Goal: Task Accomplishment & Management: Complete application form

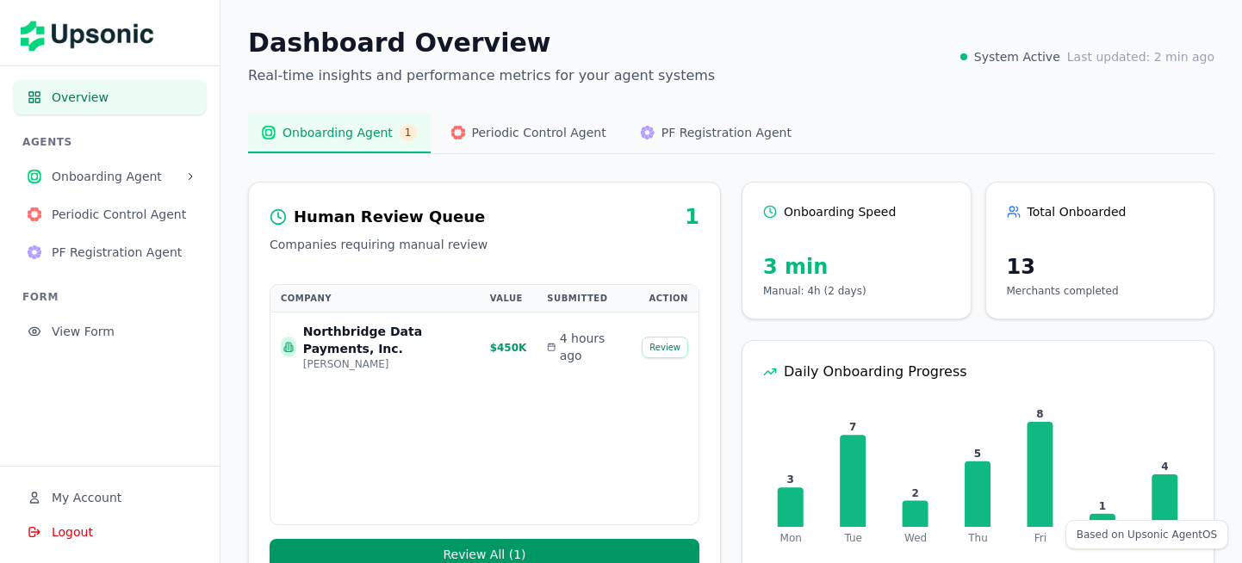
click at [496, 136] on span "Periodic Control Agent" at bounding box center [539, 132] width 134 height 17
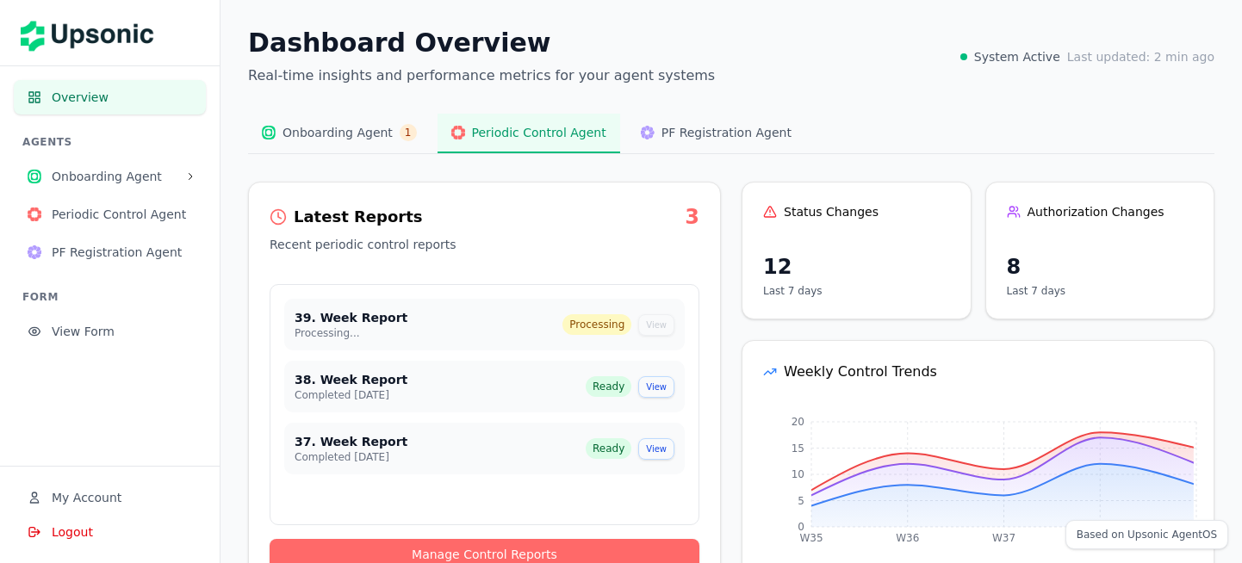
click at [641, 127] on img at bounding box center [648, 133] width 14 height 14
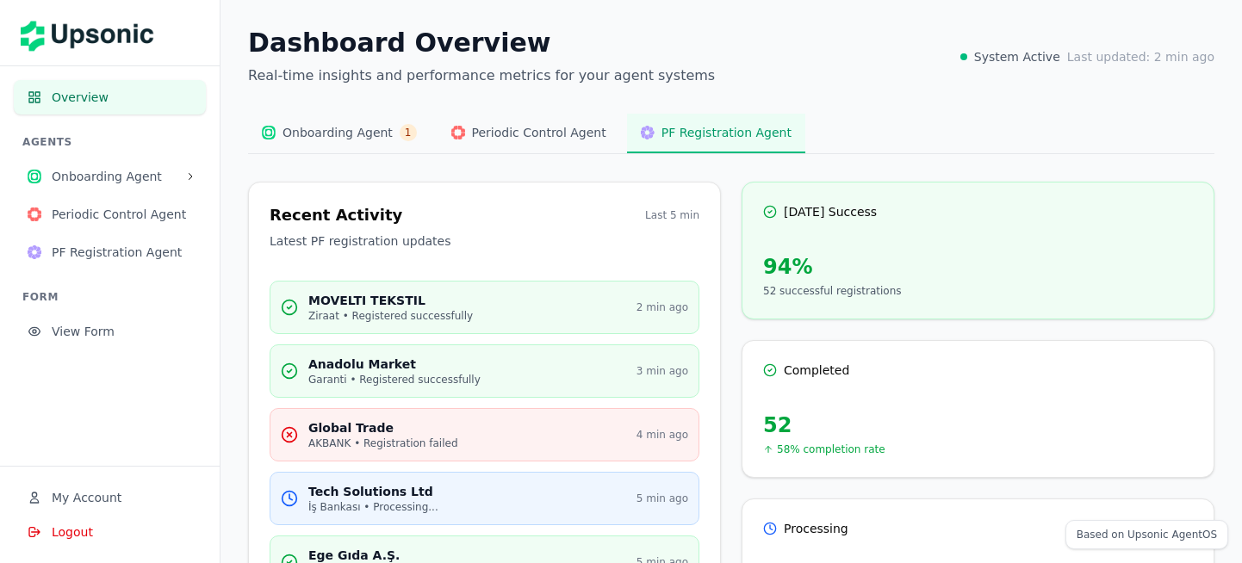
click at [354, 138] on span "Onboarding Agent" at bounding box center [337, 132] width 110 height 17
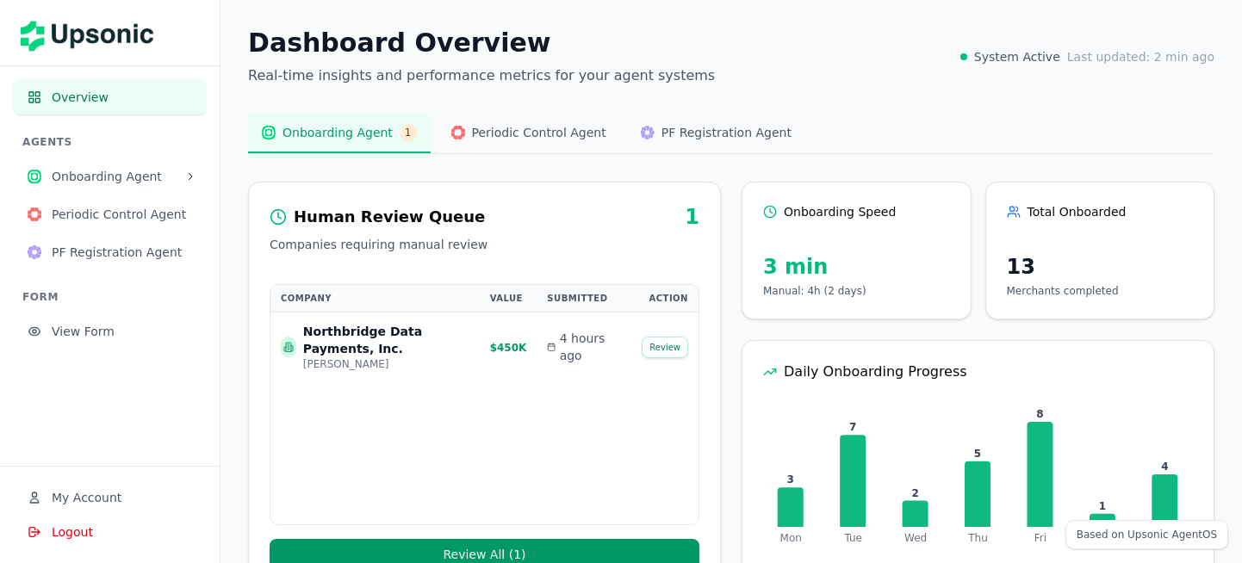
scroll to position [56, 0]
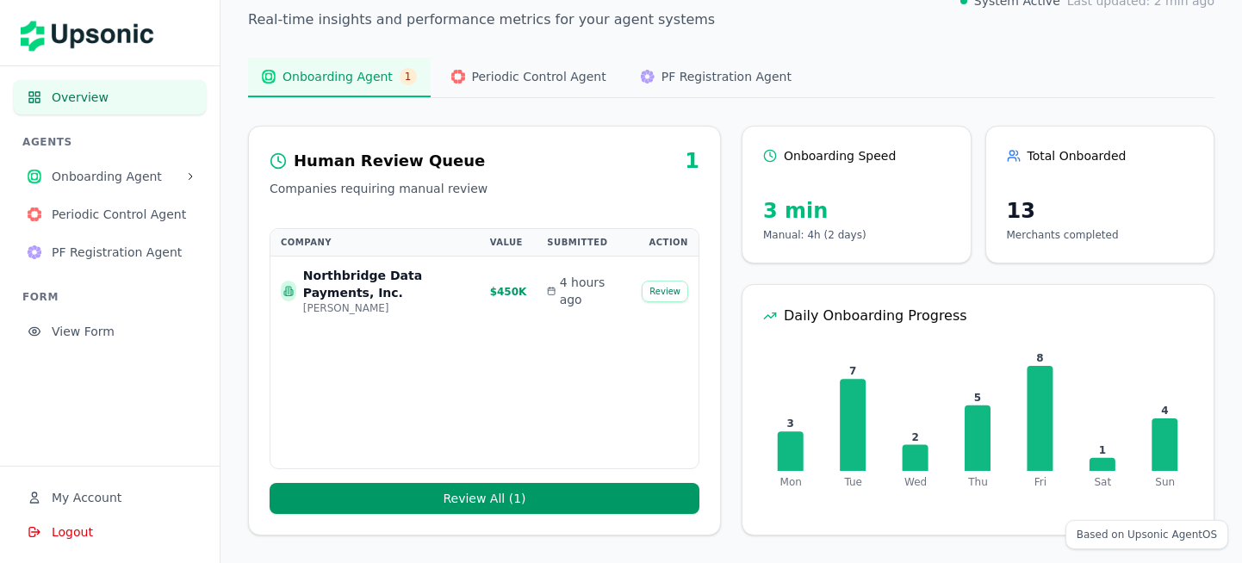
click at [136, 176] on span "Onboarding Agent" at bounding box center [115, 176] width 127 height 17
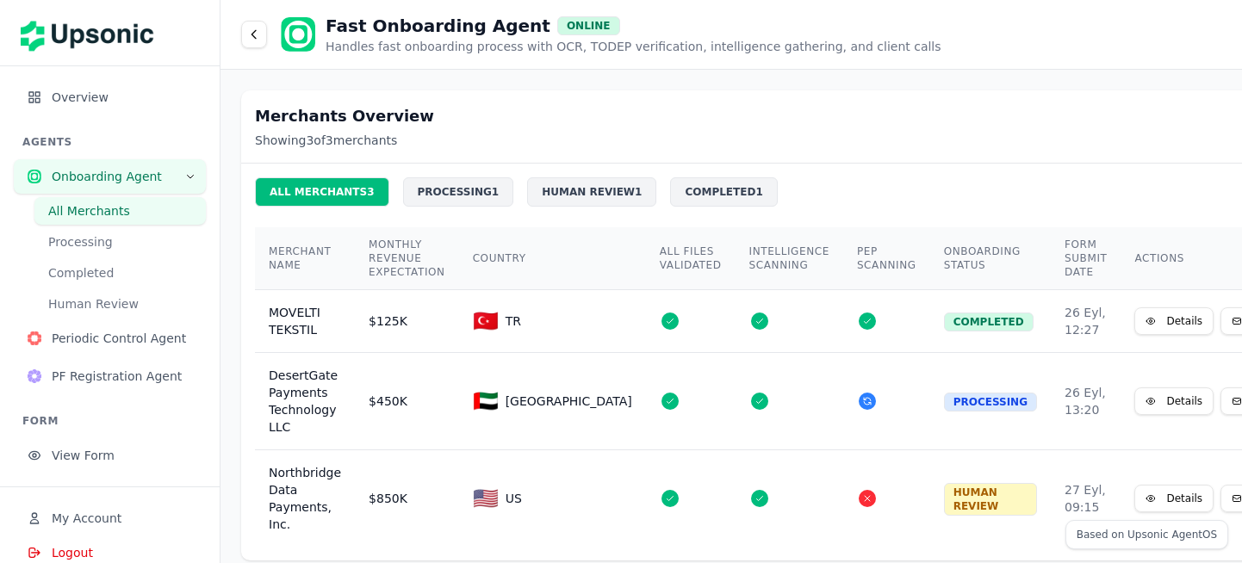
scroll to position [18, 0]
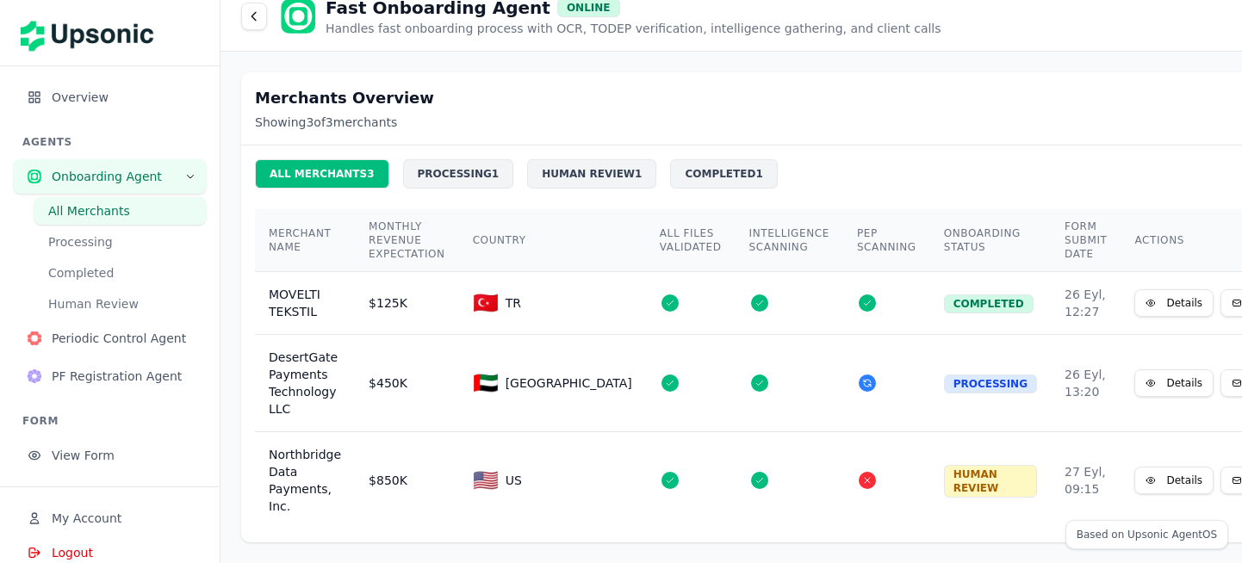
click at [104, 90] on span "Overview" at bounding box center [122, 97] width 140 height 17
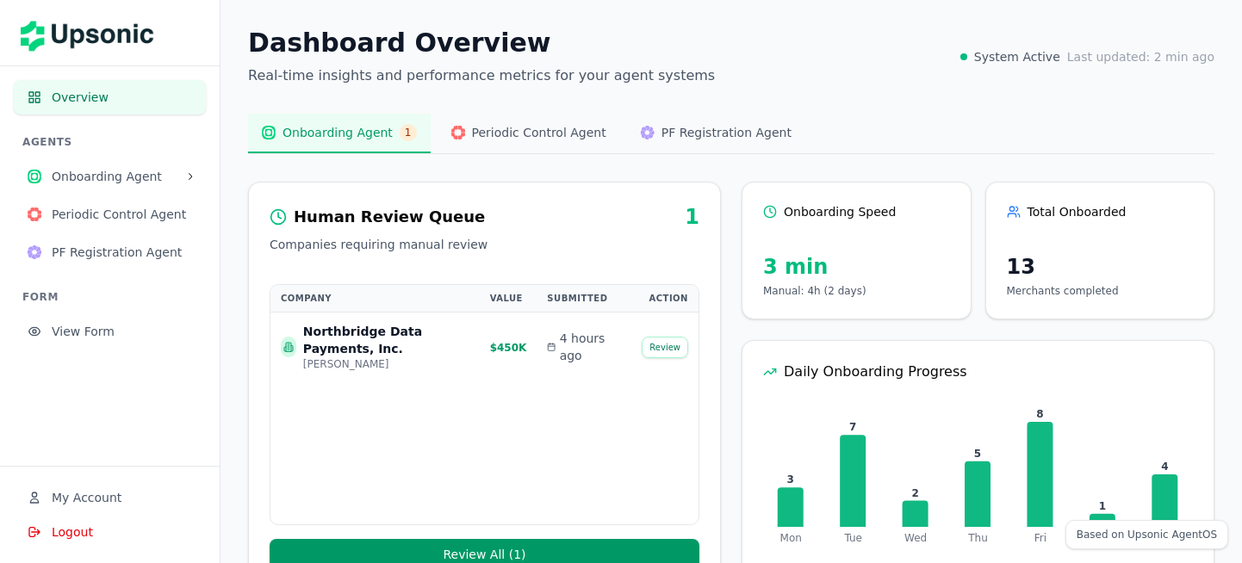
click at [104, 176] on span "Onboarding Agent" at bounding box center [115, 176] width 127 height 17
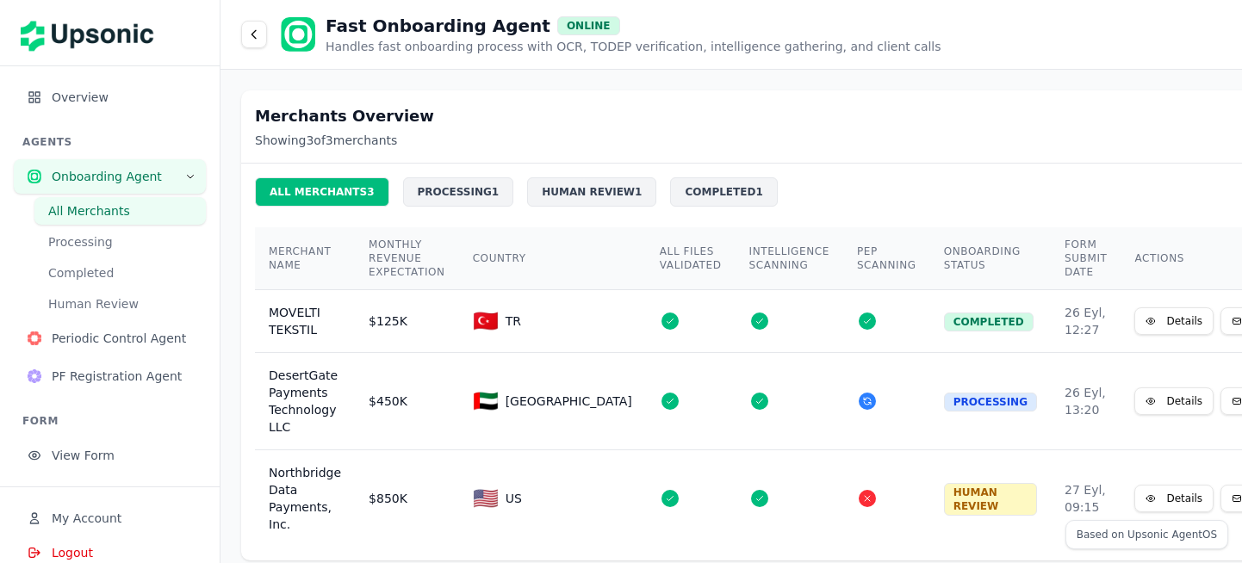
click at [118, 218] on button "All Merchants" at bounding box center [119, 211] width 171 height 28
click at [1134, 322] on button "Details" at bounding box center [1173, 321] width 79 height 28
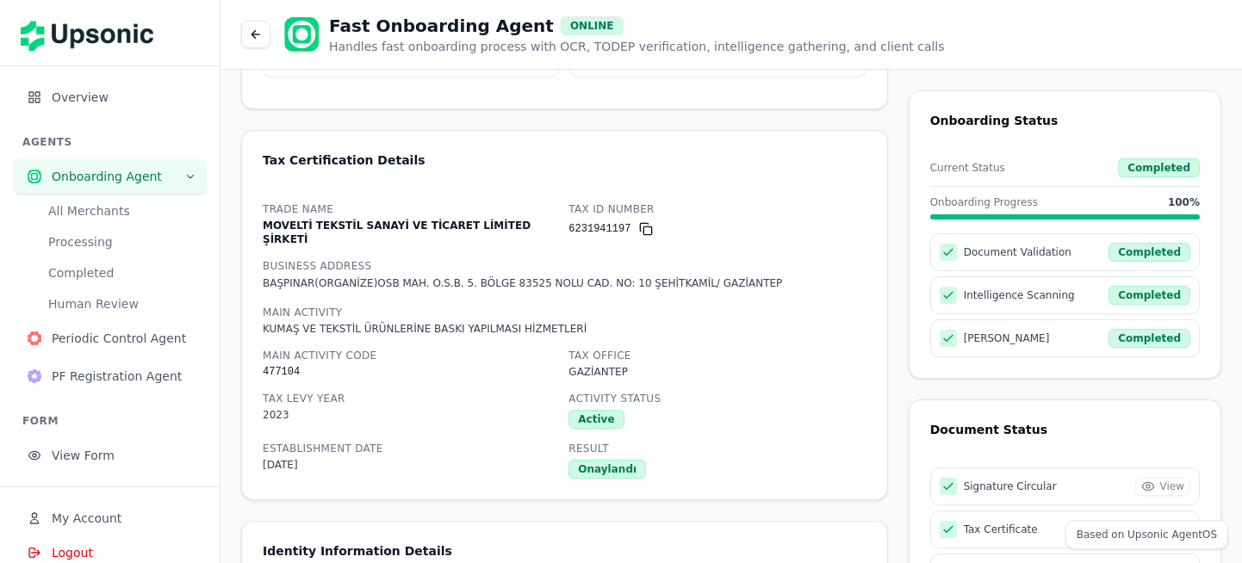
scroll to position [694, 0]
click at [263, 46] on button at bounding box center [255, 35] width 29 height 28
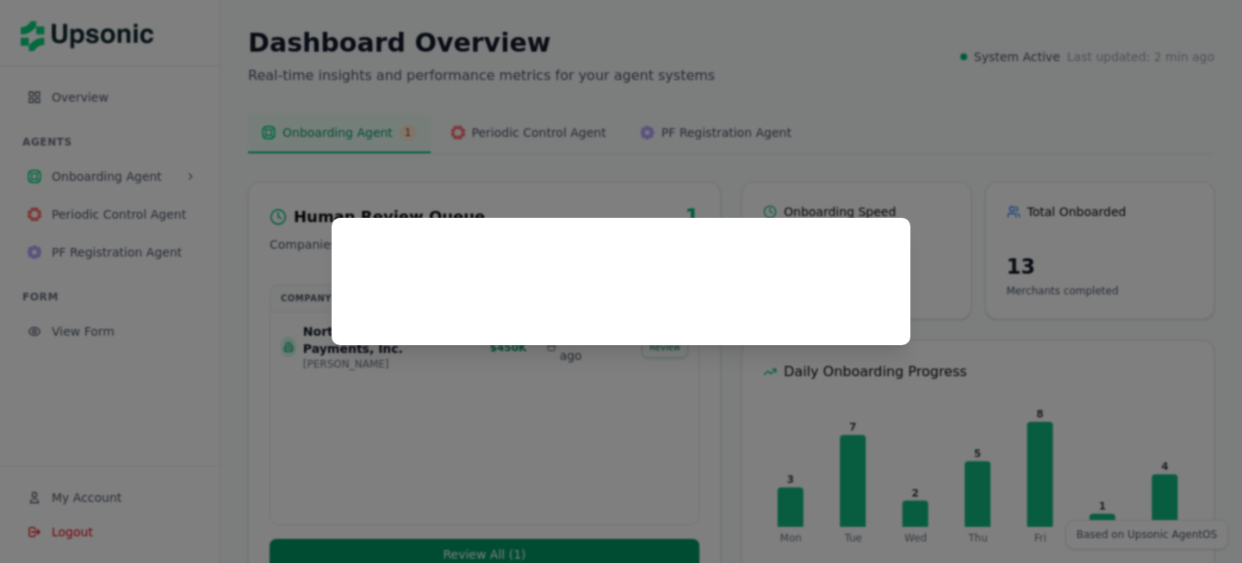
click at [628, 401] on div at bounding box center [621, 281] width 1242 height 563
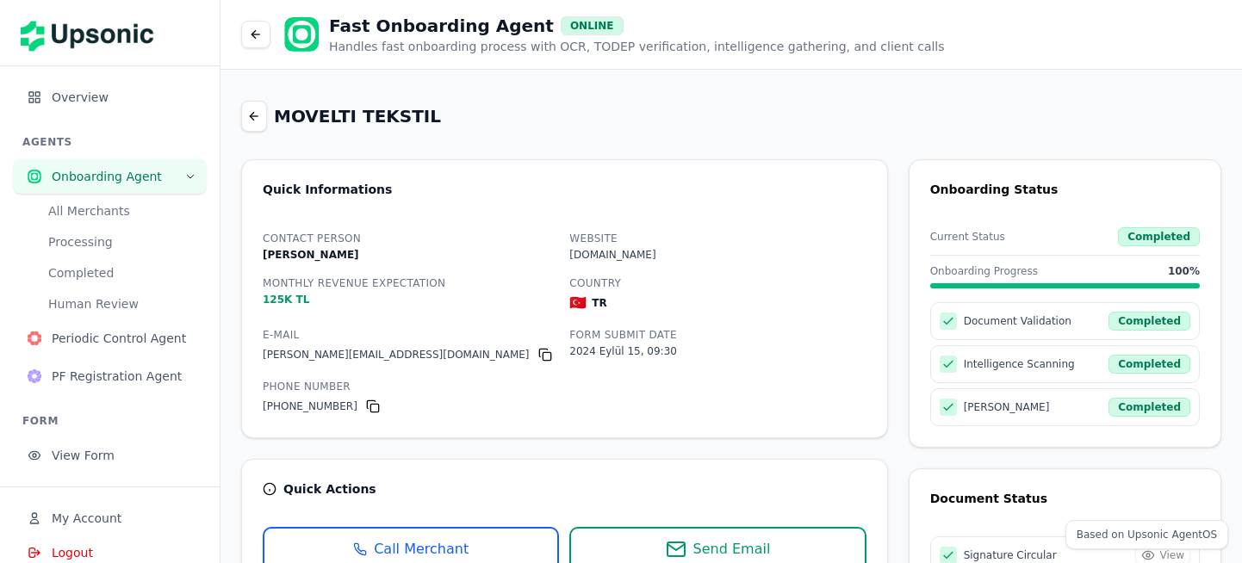
click at [96, 213] on button "All Merchants" at bounding box center [119, 211] width 171 height 28
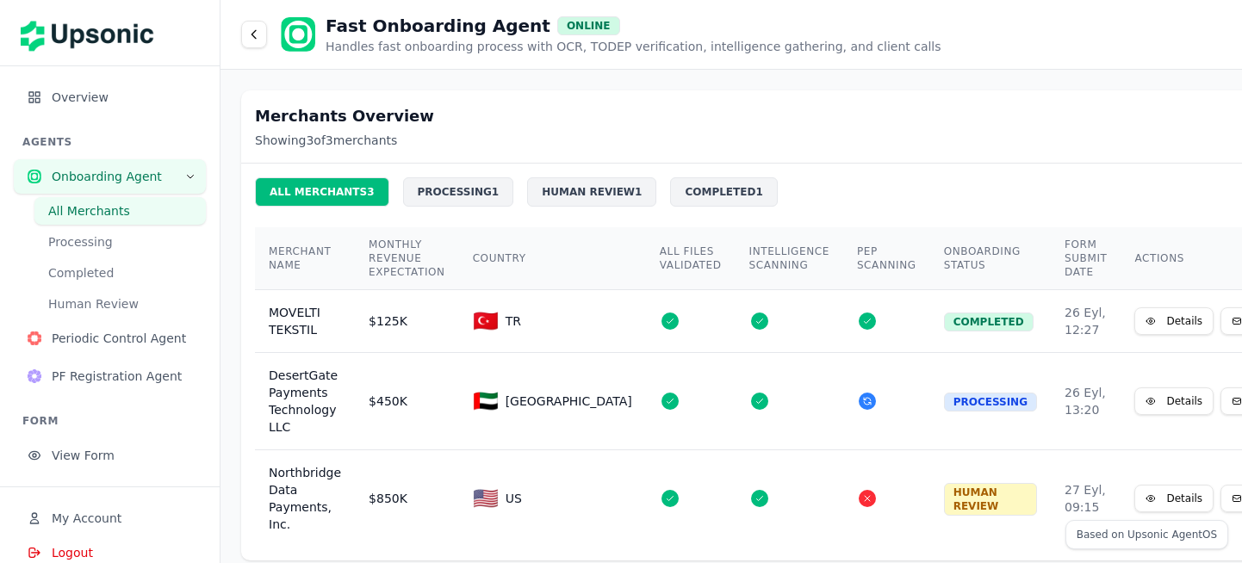
click at [481, 399] on span "🇦🇪" at bounding box center [486, 402] width 26 height 28
click at [1134, 407] on button "Details" at bounding box center [1173, 402] width 79 height 28
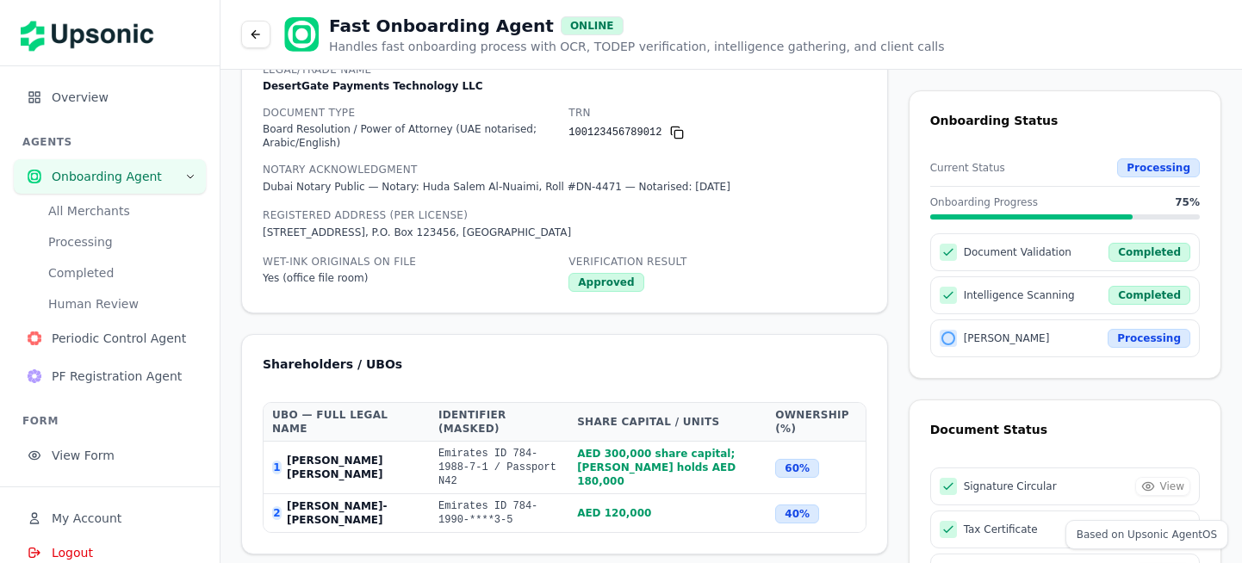
scroll to position [2147, 0]
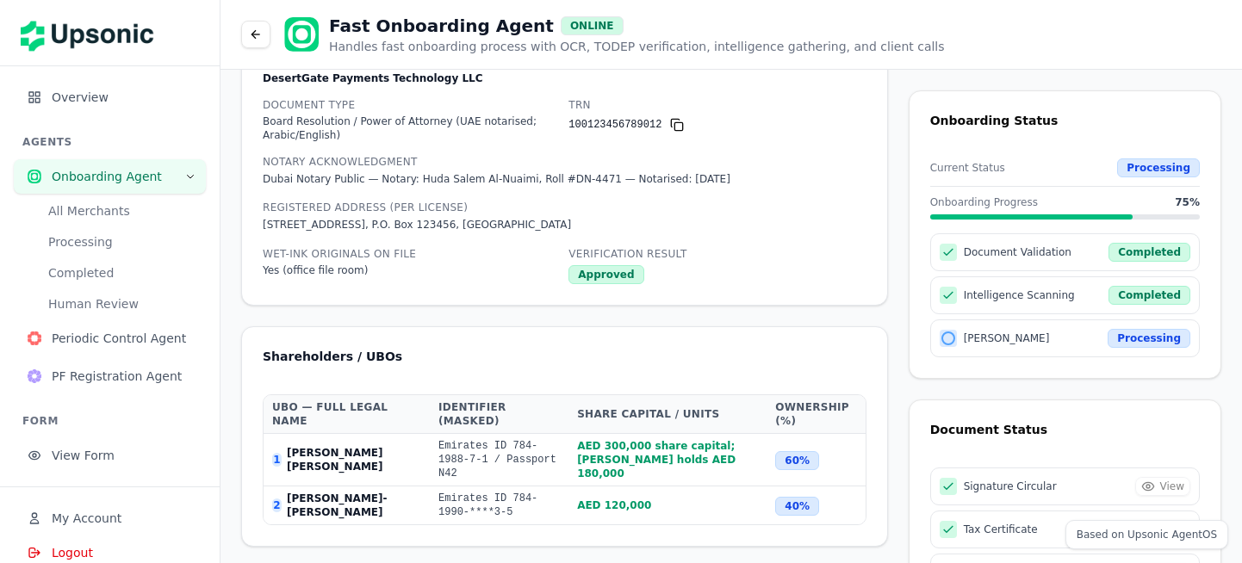
click at [251, 28] on icon at bounding box center [256, 35] width 14 height 14
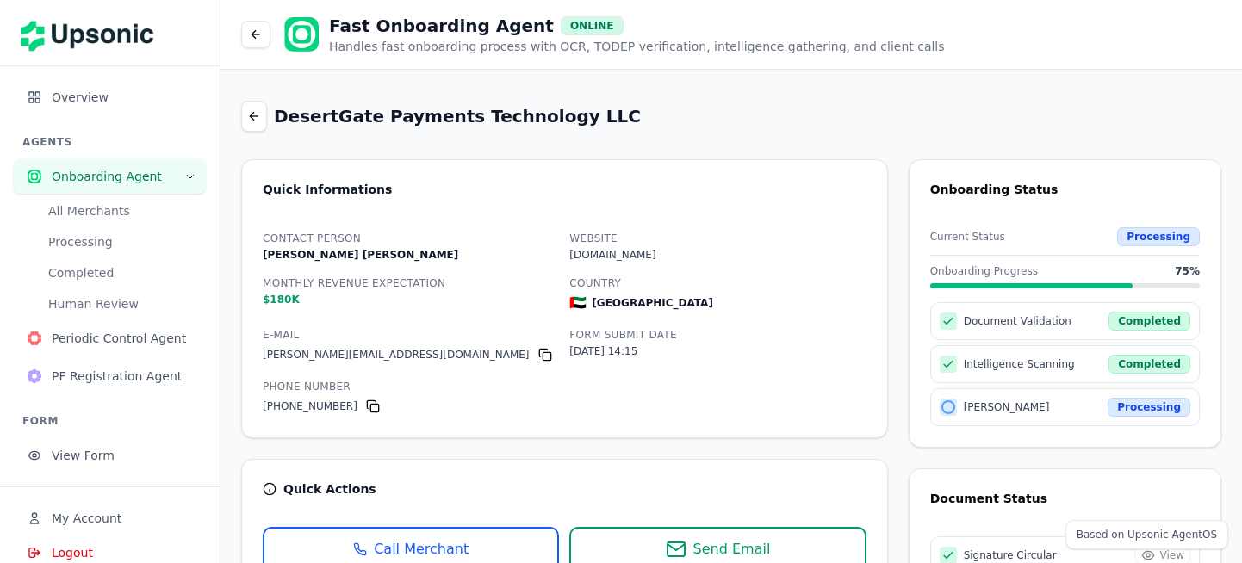
click at [102, 453] on span "View Form" at bounding box center [122, 455] width 140 height 17
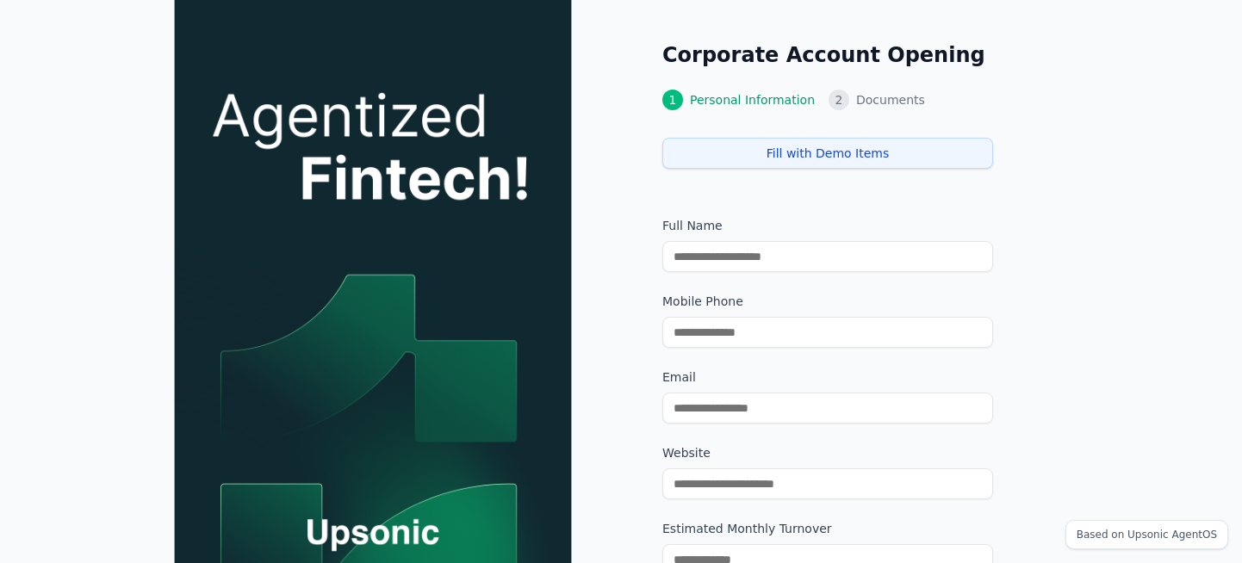
click at [775, 154] on button "Fill with Demo Items" at bounding box center [827, 153] width 331 height 31
type input "**********"
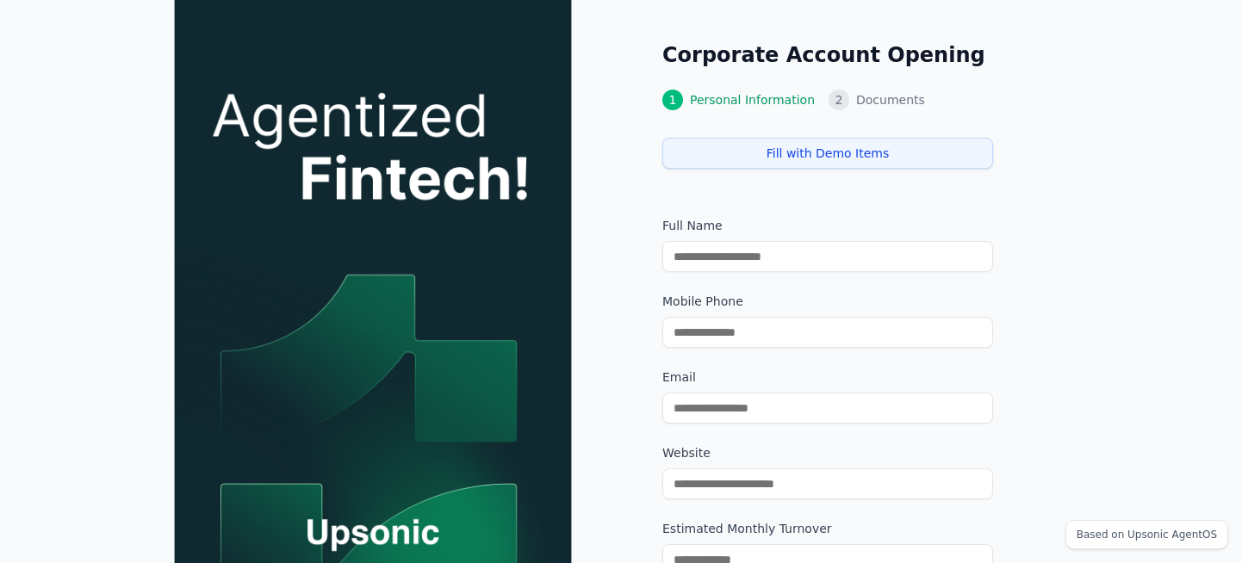
type input "********"
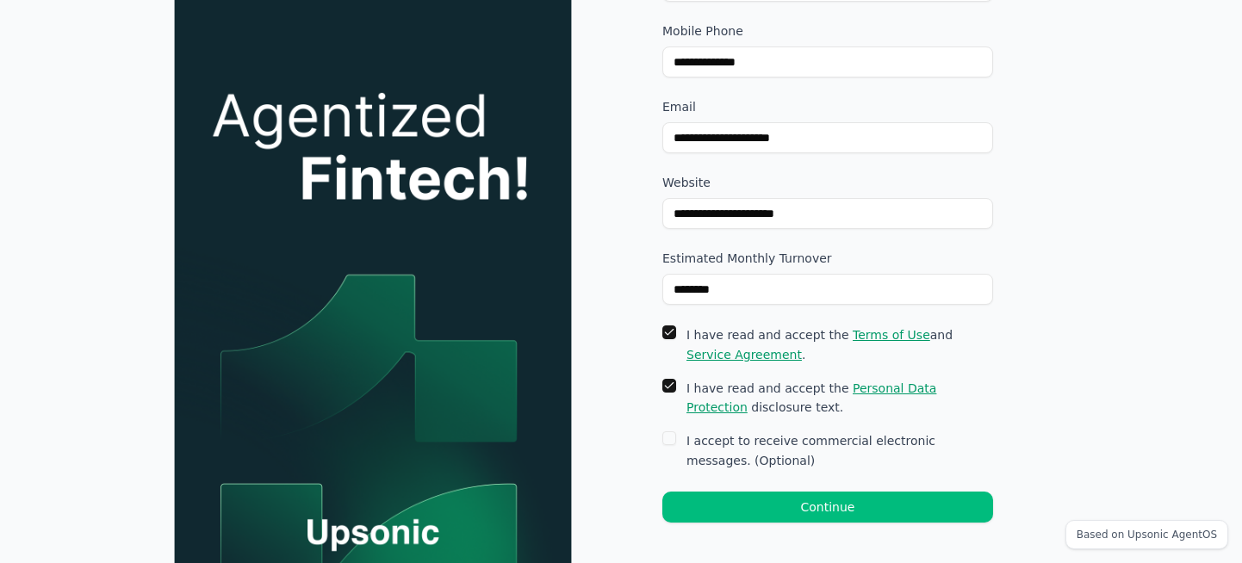
click at [769, 498] on button "Continue" at bounding box center [827, 507] width 331 height 31
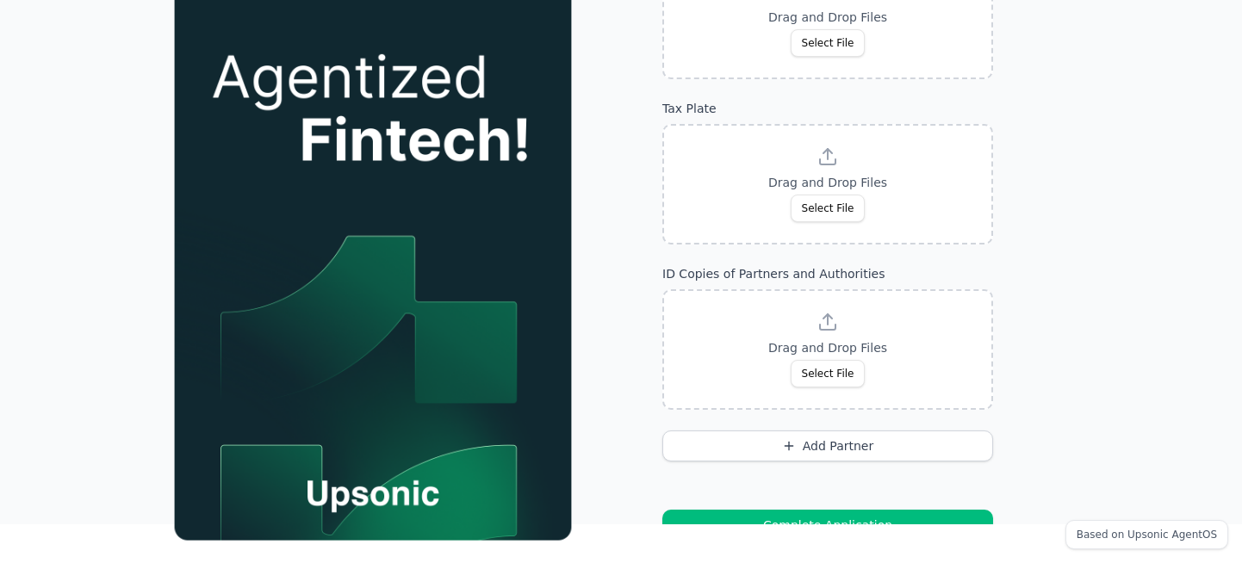
scroll to position [632, 0]
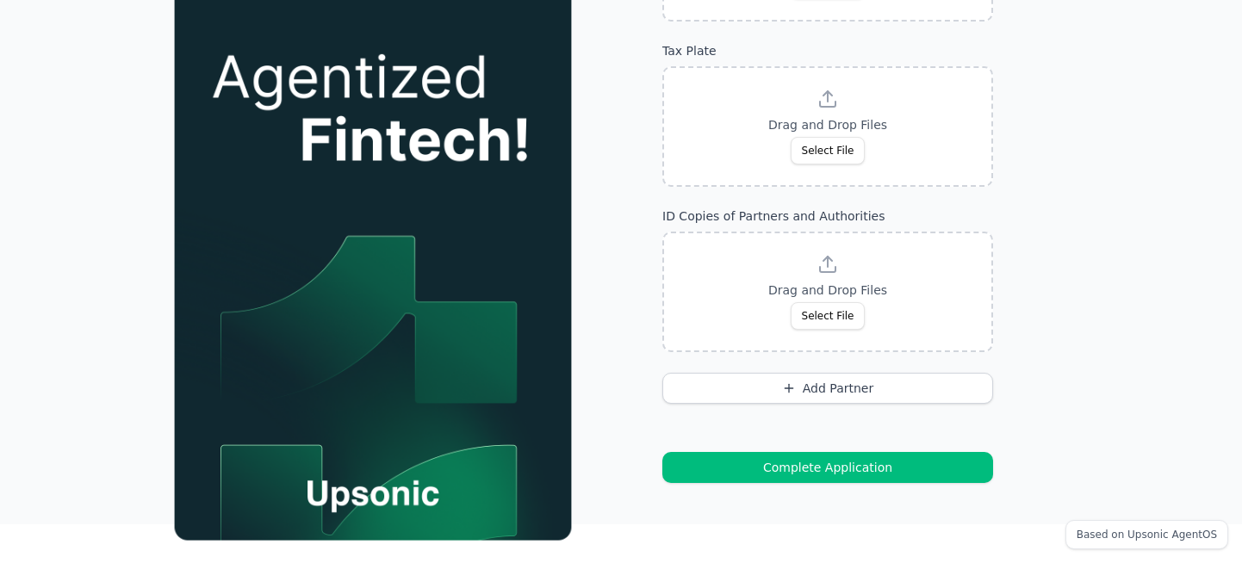
click at [832, 474] on button "Complete Application" at bounding box center [827, 467] width 331 height 31
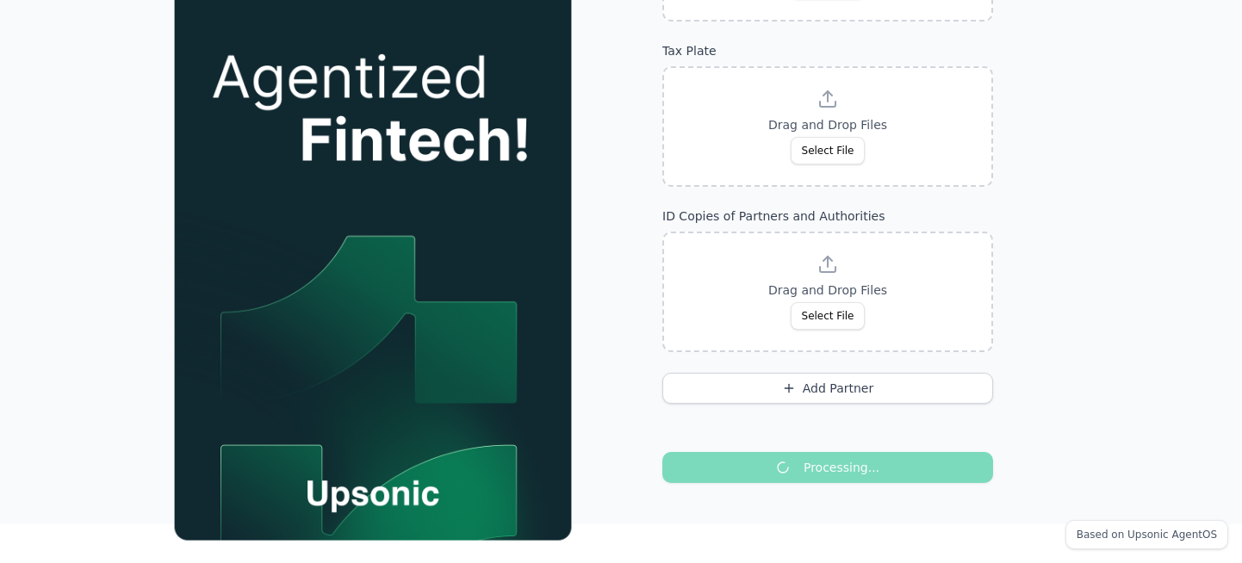
scroll to position [0, 0]
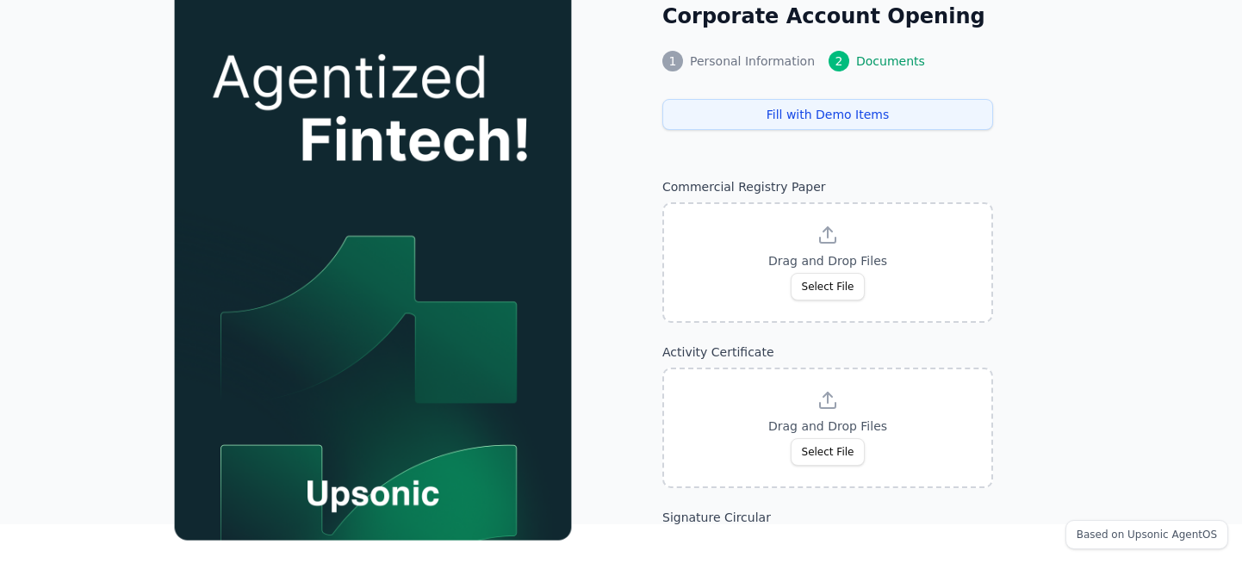
click at [840, 113] on button "Fill with Demo Items" at bounding box center [827, 114] width 331 height 31
